Goal: Contribute content: Add original content to the website for others to see

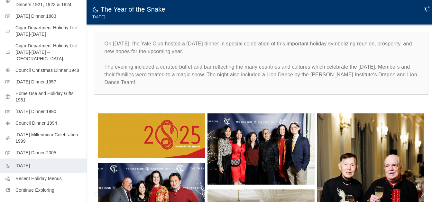
scroll to position [185, 0]
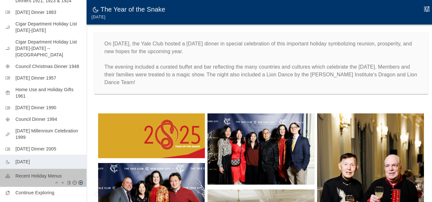
click at [59, 173] on p "Recent Holiday Menus" at bounding box center [48, 176] width 66 height 6
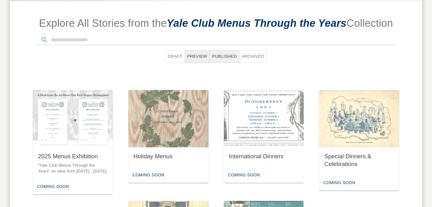
scroll to position [276, 0]
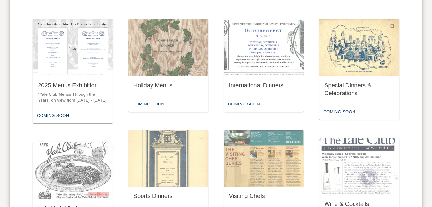
click at [349, 74] on img "button" at bounding box center [359, 47] width 80 height 57
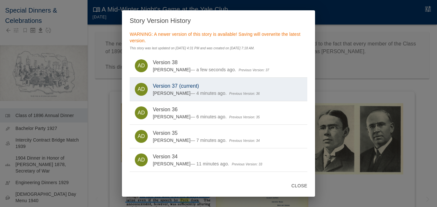
click at [299, 184] on button "Close" at bounding box center [299, 186] width 21 height 12
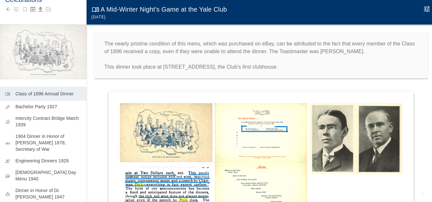
scroll to position [23, 0]
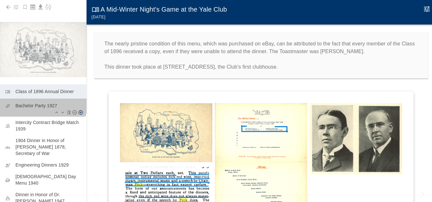
click at [42, 102] on p "Bachelor Party 1927" at bounding box center [48, 105] width 66 height 6
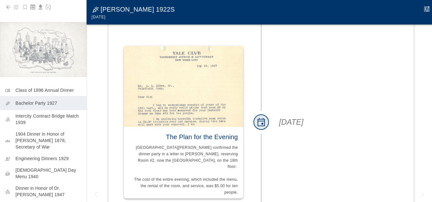
scroll to position [1223, 0]
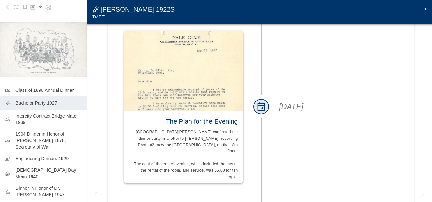
click at [204, 80] on img at bounding box center [183, 71] width 119 height 81
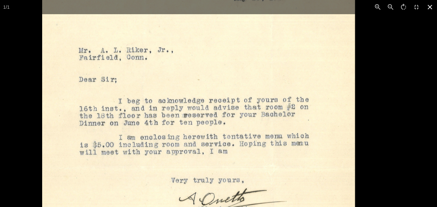
click at [431, 7] on icon at bounding box center [430, 7] width 14 height 14
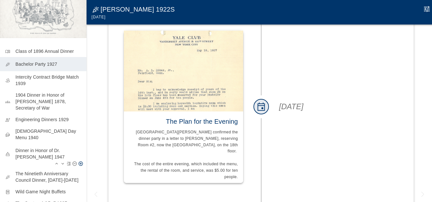
scroll to position [62, 0]
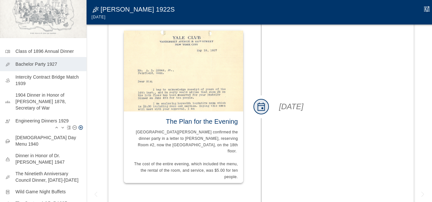
click at [51, 118] on p "Engineering Dinners 1929" at bounding box center [48, 121] width 66 height 6
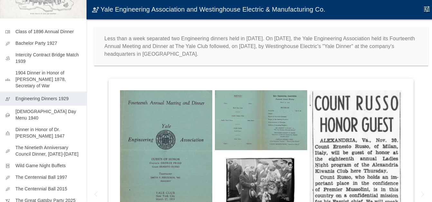
scroll to position [86, 0]
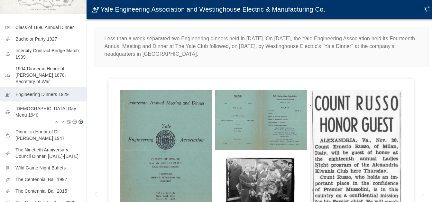
click at [42, 107] on p "Ladies Day Menu 1940" at bounding box center [48, 111] width 66 height 13
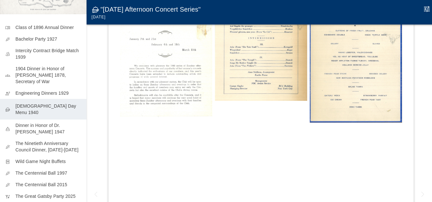
scroll to position [161, 0]
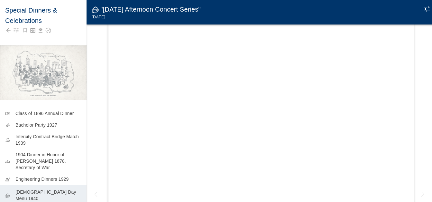
scroll to position [193, 0]
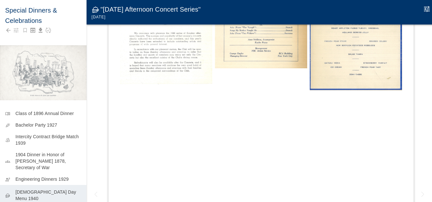
click at [310, 90] on img at bounding box center [356, 16] width 92 height 150
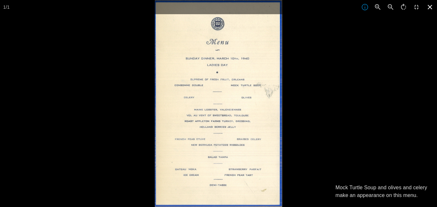
click at [430, 4] on icon at bounding box center [430, 7] width 14 height 14
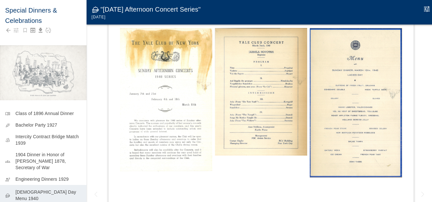
scroll to position [97, 0]
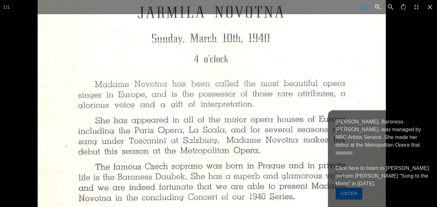
drag, startPoint x: 222, startPoint y: 146, endPoint x: 231, endPoint y: 72, distance: 74.9
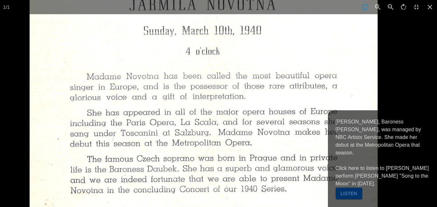
drag, startPoint x: 239, startPoint y: 142, endPoint x: 210, endPoint y: 108, distance: 44.5
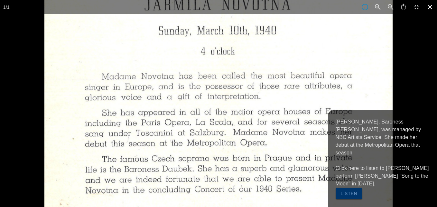
click at [429, 9] on icon at bounding box center [430, 7] width 14 height 14
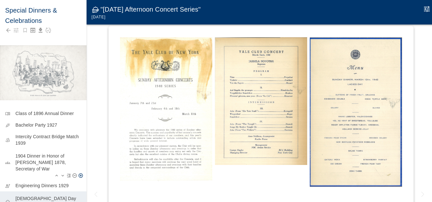
click at [80, 162] on div "groups 1904 Dinner in Honor of William Howard Taft 1878, Secretary of War" at bounding box center [43, 164] width 87 height 31
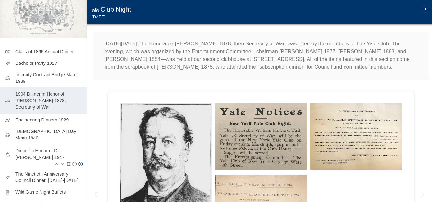
scroll to position [61, 0]
click at [60, 148] on p "Dinner in Honor of Dr. Irving Fisher 1947" at bounding box center [48, 154] width 66 height 13
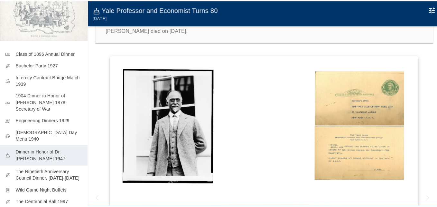
scroll to position [161, 0]
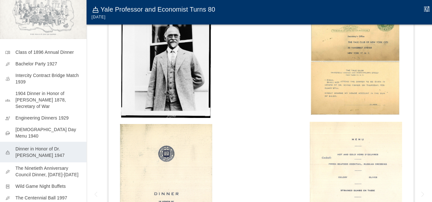
click at [428, 10] on icon "Edit Moment" at bounding box center [427, 9] width 8 height 8
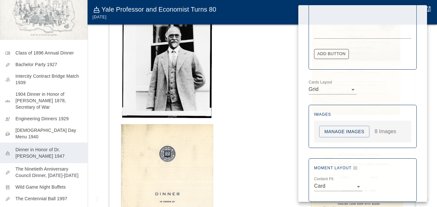
scroll to position [418, 0]
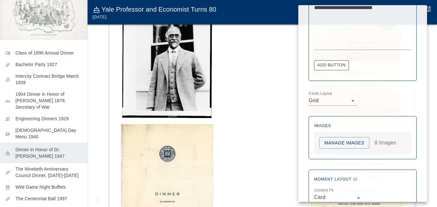
click at [354, 141] on button "Manage Images" at bounding box center [344, 143] width 50 height 12
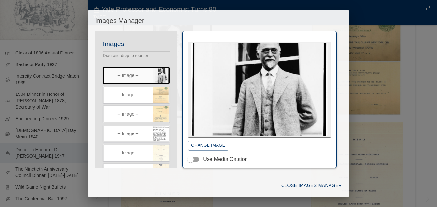
drag, startPoint x: 161, startPoint y: 110, endPoint x: 168, endPoint y: 108, distance: 8.0
click at [163, 110] on icon "button" at bounding box center [166, 110] width 6 height 6
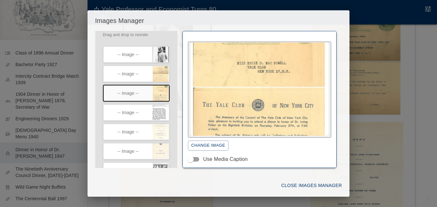
scroll to position [32, 0]
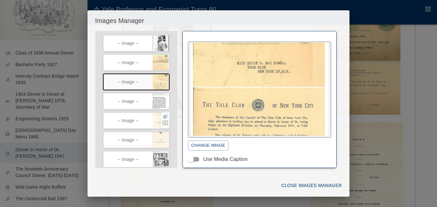
click at [163, 117] on icon "button" at bounding box center [165, 116] width 5 height 5
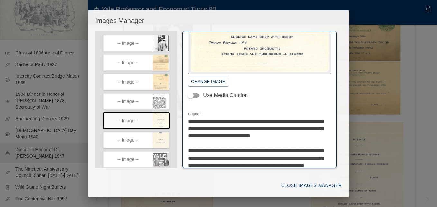
scroll to position [64, 0]
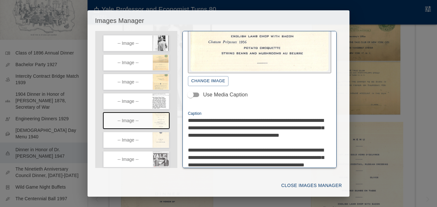
type textarea "**********"
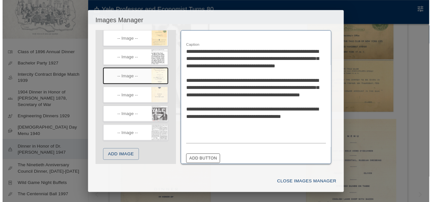
scroll to position [79, 0]
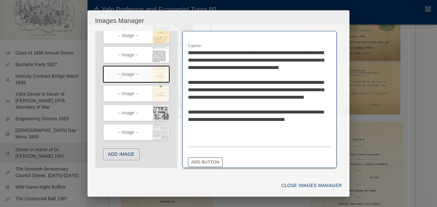
click at [301, 182] on button "Close Images Manager" at bounding box center [312, 185] width 66 height 12
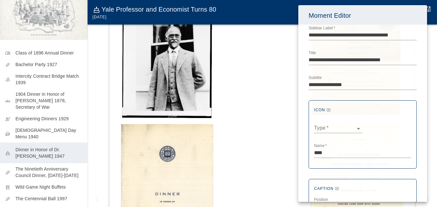
drag, startPoint x: 86, startPoint y: 58, endPoint x: 84, endPoint y: 25, distance: 32.9
click at [86, 24] on div at bounding box center [218, 103] width 437 height 207
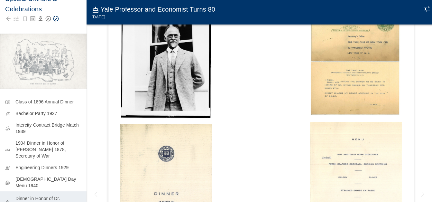
scroll to position [0, 0]
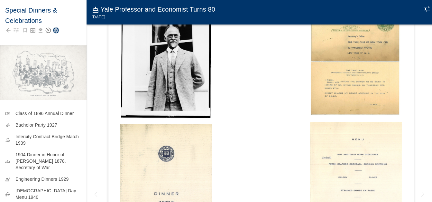
click at [55, 27] on icon "Save Story" at bounding box center [56, 30] width 6 height 6
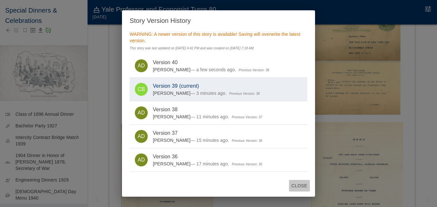
click at [297, 185] on button "Close" at bounding box center [299, 186] width 21 height 12
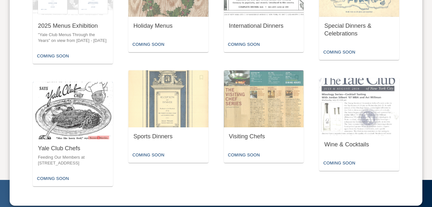
scroll to position [340, 0]
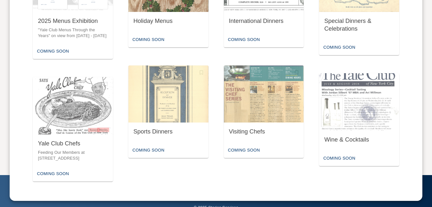
click at [161, 19] on div "Holiday Menus" at bounding box center [169, 21] width 70 height 8
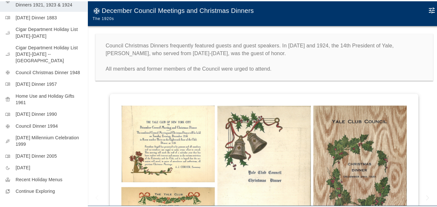
scroll to position [185, 0]
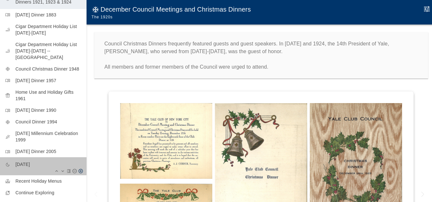
click at [46, 161] on p "[DATE]" at bounding box center [48, 164] width 66 height 6
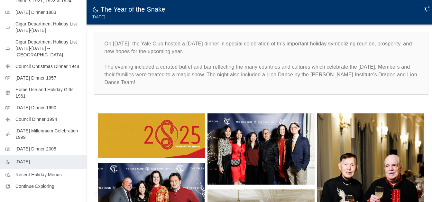
click at [428, 10] on icon "Edit Moment" at bounding box center [427, 9] width 6 height 6
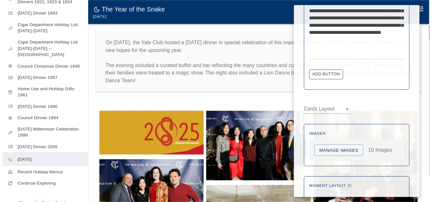
scroll to position [297, 0]
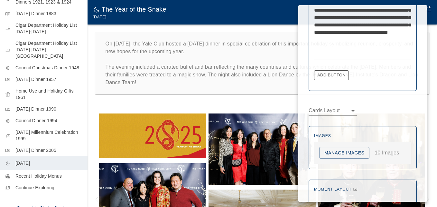
click at [348, 153] on button "Manage Images" at bounding box center [344, 153] width 50 height 12
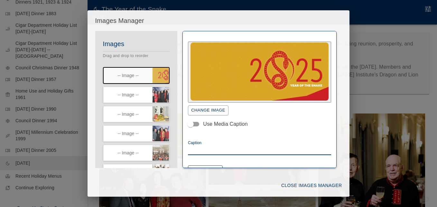
click at [213, 146] on textarea "Caption" at bounding box center [259, 149] width 143 height 7
click at [206, 150] on textarea "Caption" at bounding box center [259, 149] width 143 height 7
type textarea "**********"
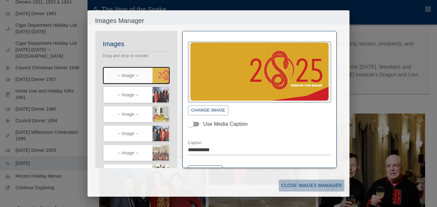
click at [306, 183] on button "Close Images Manager" at bounding box center [312, 185] width 66 height 12
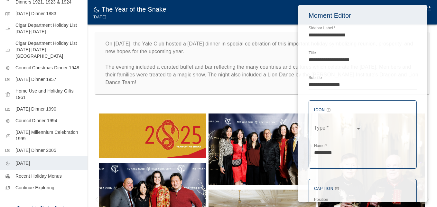
click at [251, 21] on div at bounding box center [218, 103] width 437 height 207
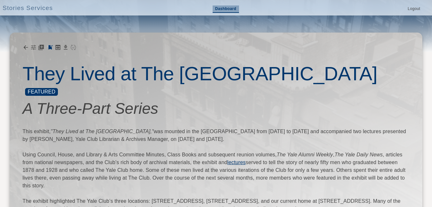
click at [223, 8] on link "Dashboard" at bounding box center [226, 8] width 26 height 7
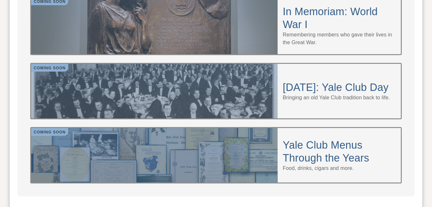
scroll to position [644, 0]
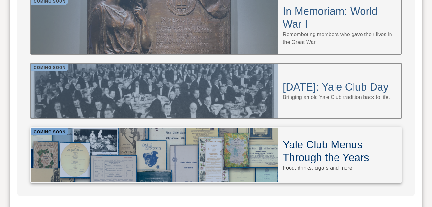
click at [313, 138] on h4 "Yale Club Menus Through the Years" at bounding box center [339, 151] width 113 height 26
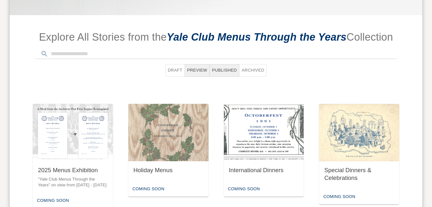
scroll to position [193, 0]
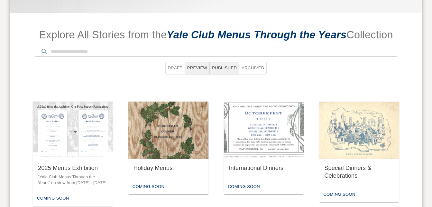
click at [162, 165] on div "Holiday Menus" at bounding box center [169, 168] width 70 height 8
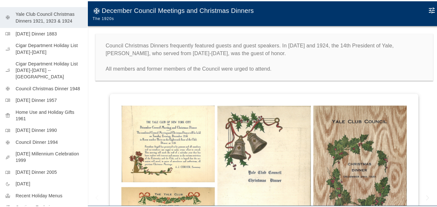
scroll to position [185, 0]
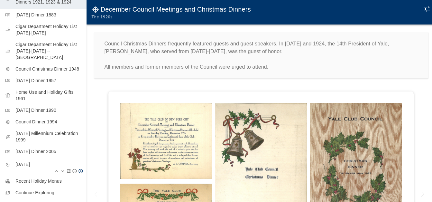
click at [34, 161] on p "[DATE]" at bounding box center [48, 164] width 66 height 6
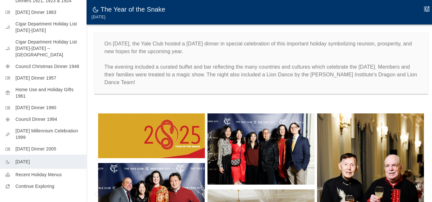
click at [428, 7] on icon "Edit Moment" at bounding box center [427, 9] width 8 height 8
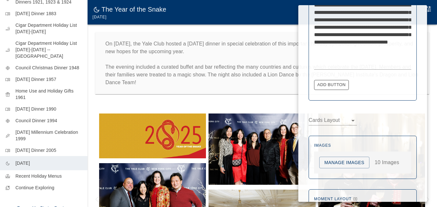
scroll to position [329, 0]
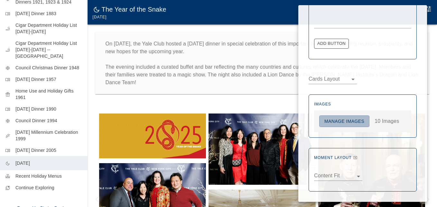
click at [350, 123] on button "Manage Images" at bounding box center [344, 121] width 50 height 12
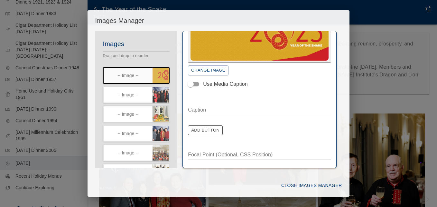
scroll to position [41, 0]
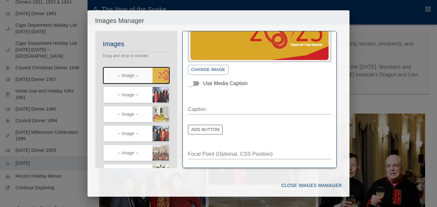
click at [196, 105] on textarea "Caption" at bounding box center [259, 108] width 143 height 7
click at [220, 110] on textarea "Caption" at bounding box center [259, 108] width 143 height 7
paste textarea "**********"
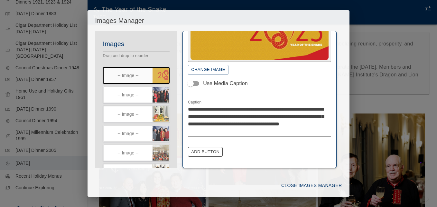
drag, startPoint x: 187, startPoint y: 107, endPoint x: 191, endPoint y: 106, distance: 3.6
click at [189, 107] on div "**********" at bounding box center [260, 99] width 154 height 137
click at [188, 106] on div "**********" at bounding box center [260, 99] width 154 height 137
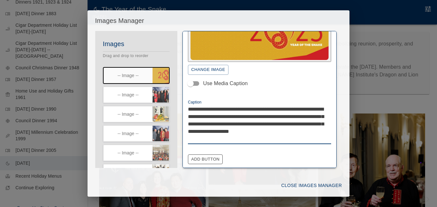
click at [289, 105] on textarea "**********" at bounding box center [257, 123] width 138 height 37
click at [291, 105] on textarea "**********" at bounding box center [257, 123] width 138 height 37
drag, startPoint x: 294, startPoint y: 107, endPoint x: 289, endPoint y: 107, distance: 4.8
click at [289, 107] on textarea "**********" at bounding box center [257, 123] width 138 height 37
click at [212, 136] on textarea "**********" at bounding box center [257, 123] width 138 height 37
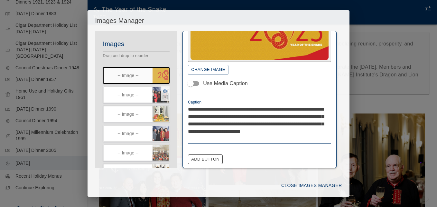
type textarea "**********"
click at [163, 89] on icon "button" at bounding box center [165, 90] width 5 height 5
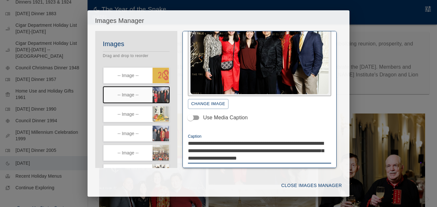
drag, startPoint x: 245, startPoint y: 139, endPoint x: 277, endPoint y: 139, distance: 31.5
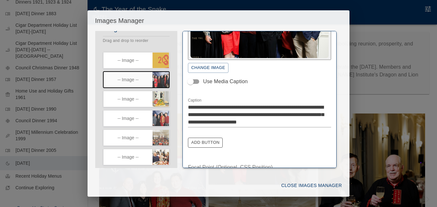
scroll to position [27, 0]
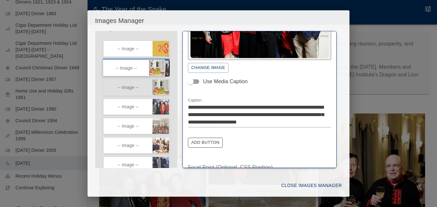
drag, startPoint x: 137, startPoint y: 89, endPoint x: 135, endPoint y: 62, distance: 26.5
click at [135, 62] on div "Images Drag and drop to reorder -- Image -- -- Image -- -- Image -- -- Image --…" at bounding box center [136, 135] width 82 height 246
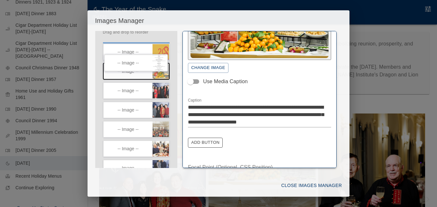
scroll to position [21, 0]
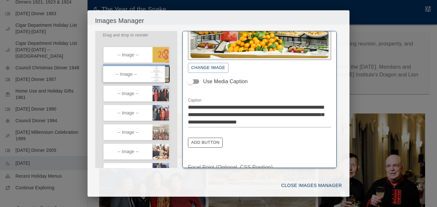
drag, startPoint x: 131, startPoint y: 132, endPoint x: 130, endPoint y: 63, distance: 68.3
click at [130, 63] on div "Images Drag and drop to reorder -- Image -- -- Image -- -- Image -- -- Image --…" at bounding box center [136, 141] width 82 height 246
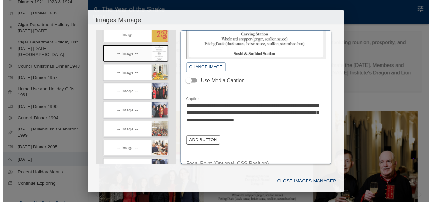
scroll to position [49, 0]
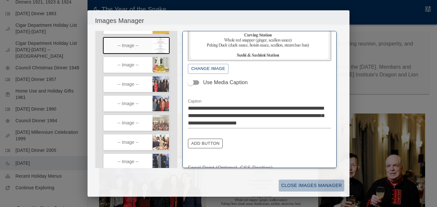
click at [313, 185] on button "Close Images Manager" at bounding box center [312, 185] width 66 height 12
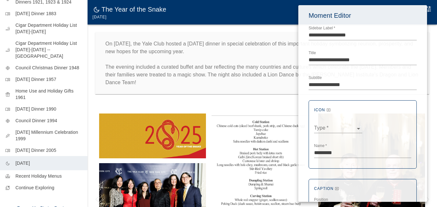
click at [266, 97] on div at bounding box center [218, 103] width 437 height 207
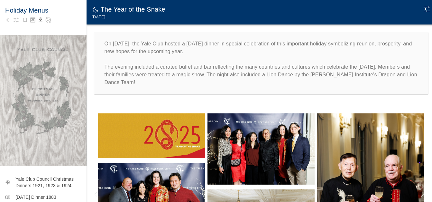
click at [152, 129] on img at bounding box center [151, 135] width 107 height 45
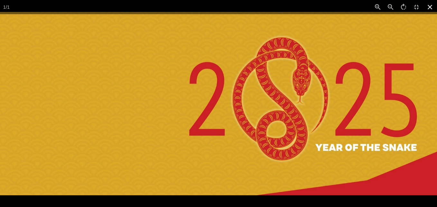
click at [431, 8] on icon at bounding box center [430, 7] width 5 height 5
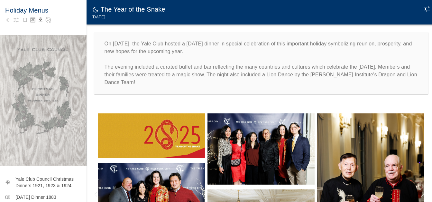
click at [428, 8] on icon "Edit Moment" at bounding box center [427, 9] width 8 height 8
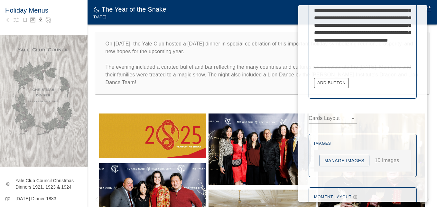
scroll to position [290, 0]
click at [333, 82] on button "Add Button" at bounding box center [331, 83] width 35 height 10
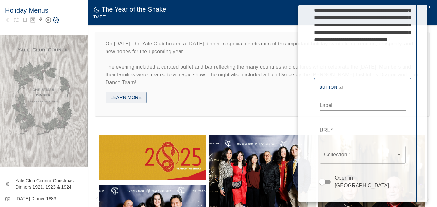
click at [340, 87] on icon "Remove Button" at bounding box center [341, 87] width 4 height 4
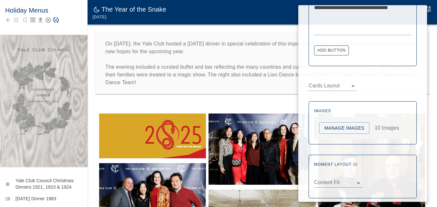
scroll to position [329, 0]
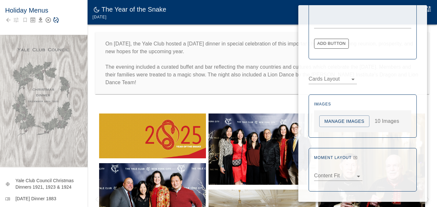
click at [345, 118] on button "Manage Images" at bounding box center [344, 121] width 50 height 12
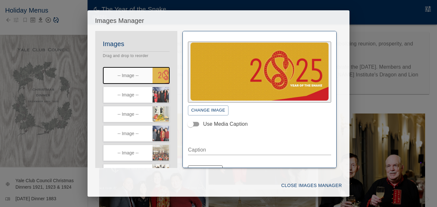
click at [206, 146] on textarea "Caption" at bounding box center [259, 149] width 143 height 7
type textarea "*"
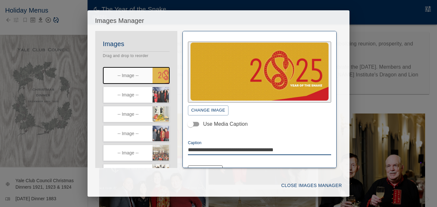
click at [293, 146] on textarea "**********" at bounding box center [257, 149] width 138 height 7
paste textarea "**********"
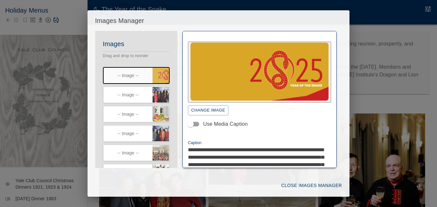
scroll to position [13, 0]
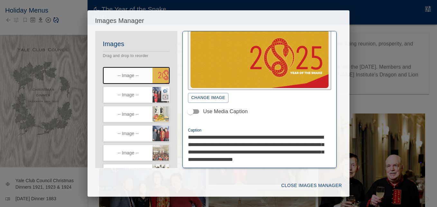
type textarea "**********"
click at [163, 89] on icon "button" at bounding box center [166, 91] width 6 height 6
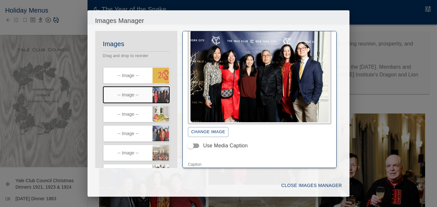
scroll to position [77, 0]
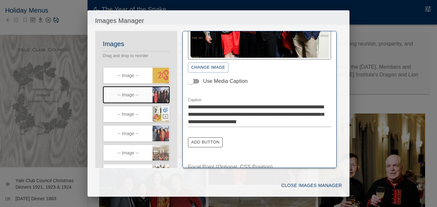
click at [163, 108] on icon "button" at bounding box center [166, 110] width 6 height 6
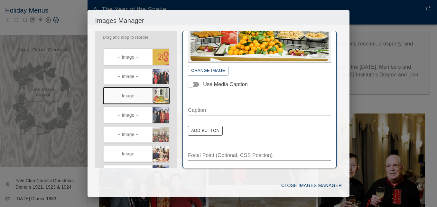
scroll to position [25, 0]
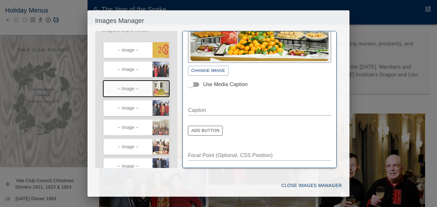
drag, startPoint x: 162, startPoint y: 102, endPoint x: 176, endPoint y: 106, distance: 14.7
click at [163, 102] on icon "button" at bounding box center [166, 104] width 6 height 6
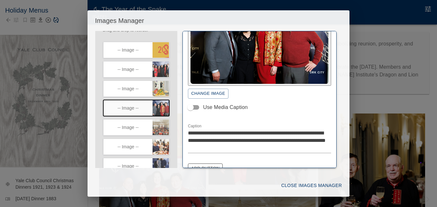
scroll to position [42, 0]
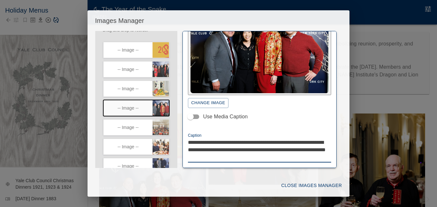
click at [245, 146] on textarea "**********" at bounding box center [257, 149] width 138 height 22
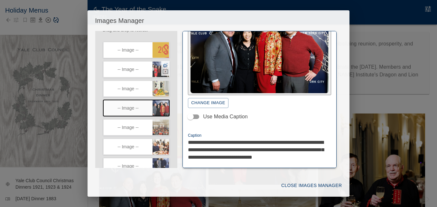
type textarea "**********"
click at [163, 63] on icon "button" at bounding box center [166, 65] width 6 height 6
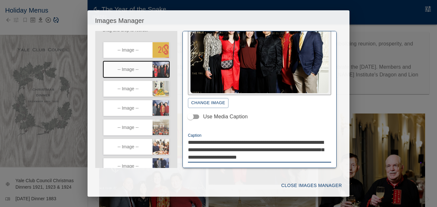
drag, startPoint x: 246, startPoint y: 138, endPoint x: 277, endPoint y: 138, distance: 31.5
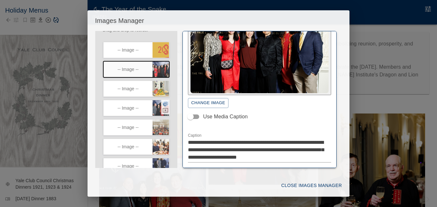
click at [163, 102] on icon "button" at bounding box center [166, 104] width 6 height 6
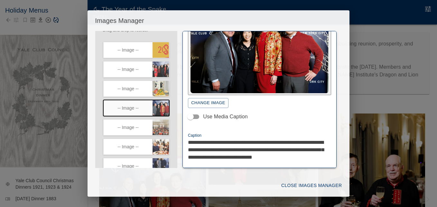
drag, startPoint x: 243, startPoint y: 154, endPoint x: 273, endPoint y: 153, distance: 30.6
paste textarea "*"
click at [241, 162] on textarea "**********" at bounding box center [257, 153] width 138 height 30
type textarea "**********"
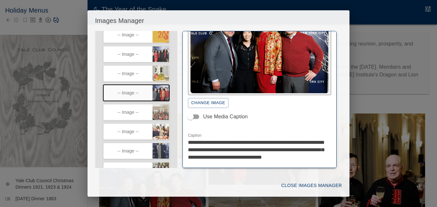
scroll to position [42, 0]
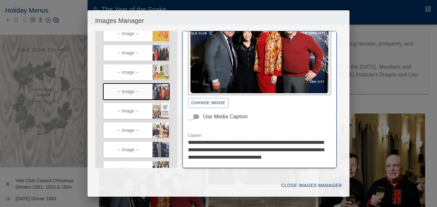
click at [163, 106] on icon "button" at bounding box center [165, 106] width 5 height 5
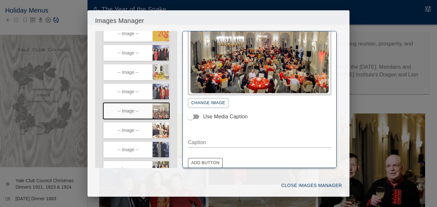
click at [194, 139] on textarea "Caption" at bounding box center [259, 141] width 143 height 7
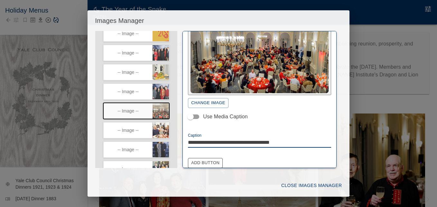
drag, startPoint x: 243, startPoint y: 139, endPoint x: 219, endPoint y: 139, distance: 23.8
click at [219, 139] on textarea "**********" at bounding box center [257, 141] width 138 height 7
click at [240, 139] on textarea "**********" at bounding box center [257, 141] width 138 height 7
click at [275, 140] on textarea "**********" at bounding box center [257, 141] width 138 height 7
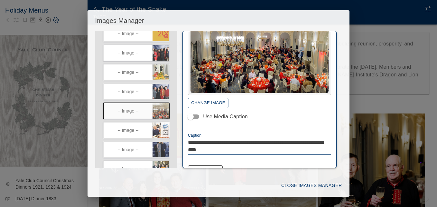
type textarea "**********"
click at [163, 125] on icon "button" at bounding box center [166, 126] width 6 height 6
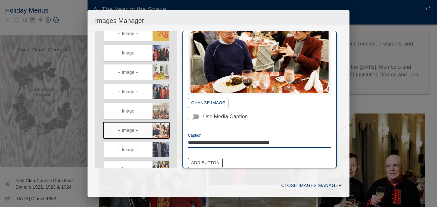
click at [210, 138] on textarea "**********" at bounding box center [257, 141] width 138 height 7
click at [188, 138] on textarea "**********" at bounding box center [257, 141] width 138 height 7
click at [319, 139] on textarea "**********" at bounding box center [257, 141] width 138 height 7
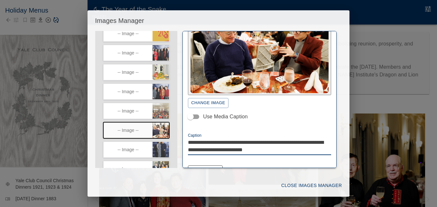
type textarea "**********"
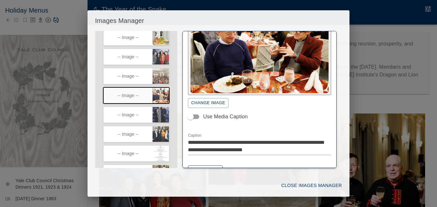
scroll to position [81, 0]
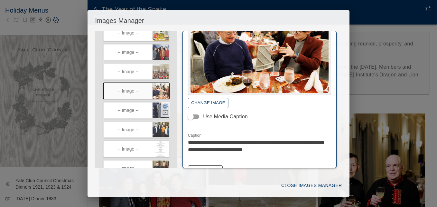
click at [163, 105] on icon "button" at bounding box center [165, 106] width 5 height 5
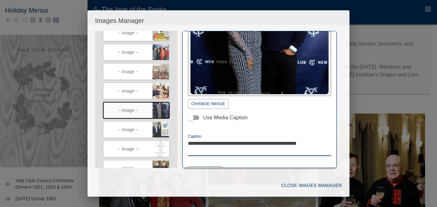
type textarea "**********"
click at [163, 124] on icon "button" at bounding box center [166, 125] width 6 height 6
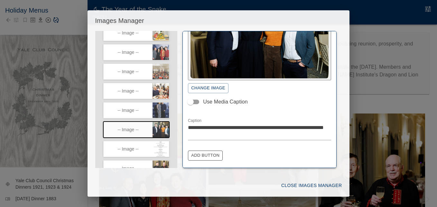
scroll to position [64, 0]
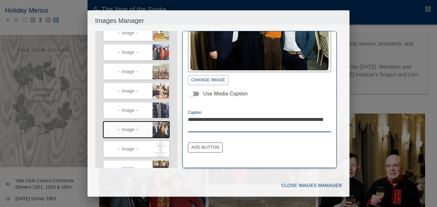
drag, startPoint x: 209, startPoint y: 114, endPoint x: 241, endPoint y: 114, distance: 32.2
click at [293, 184] on button "Close Images Manager" at bounding box center [312, 185] width 66 height 12
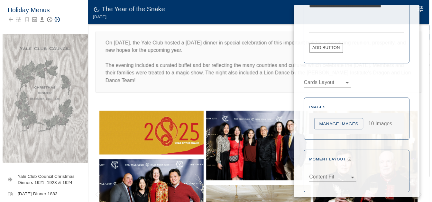
scroll to position [329, 0]
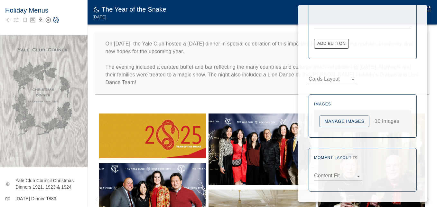
click at [230, 95] on div at bounding box center [218, 103] width 437 height 207
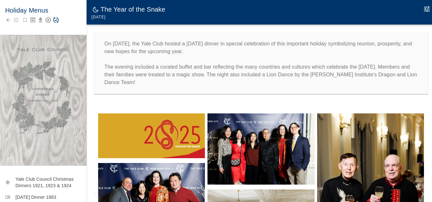
click at [55, 18] on icon "Save Story" at bounding box center [56, 20] width 6 height 6
